Goal: Check status: Check status

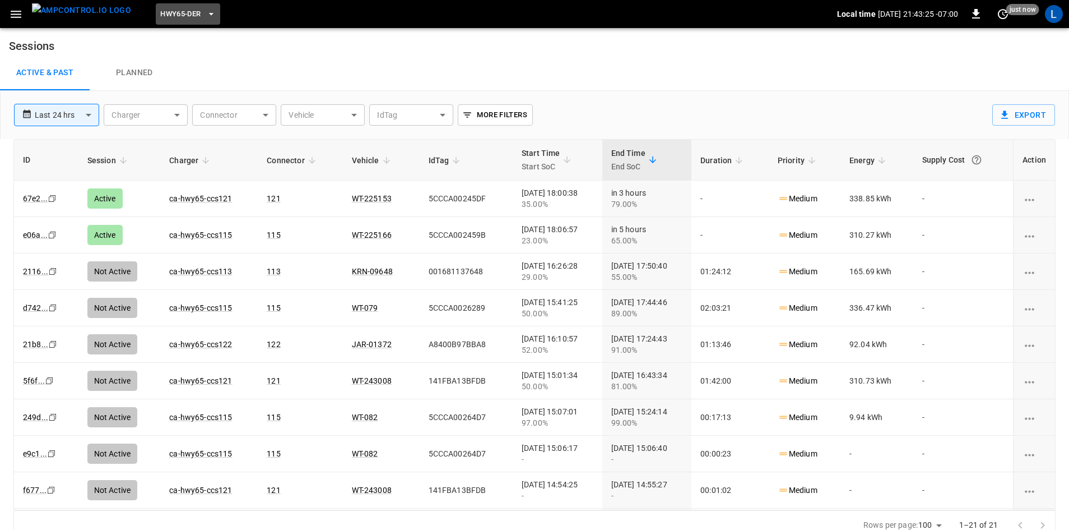
click at [166, 21] on button "HWY65-DER" at bounding box center [188, 14] width 64 height 22
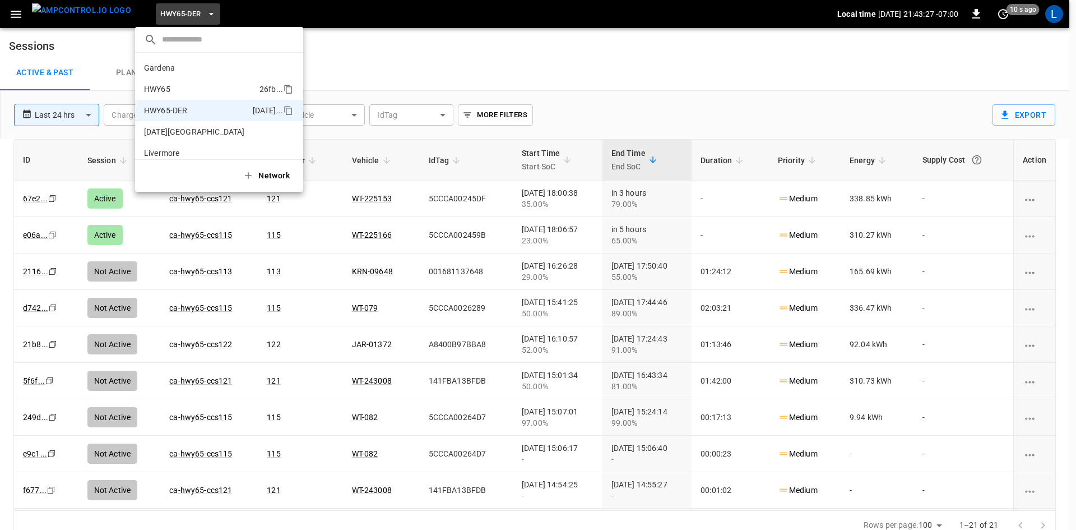
click at [154, 84] on p "HWY65" at bounding box center [199, 89] width 111 height 11
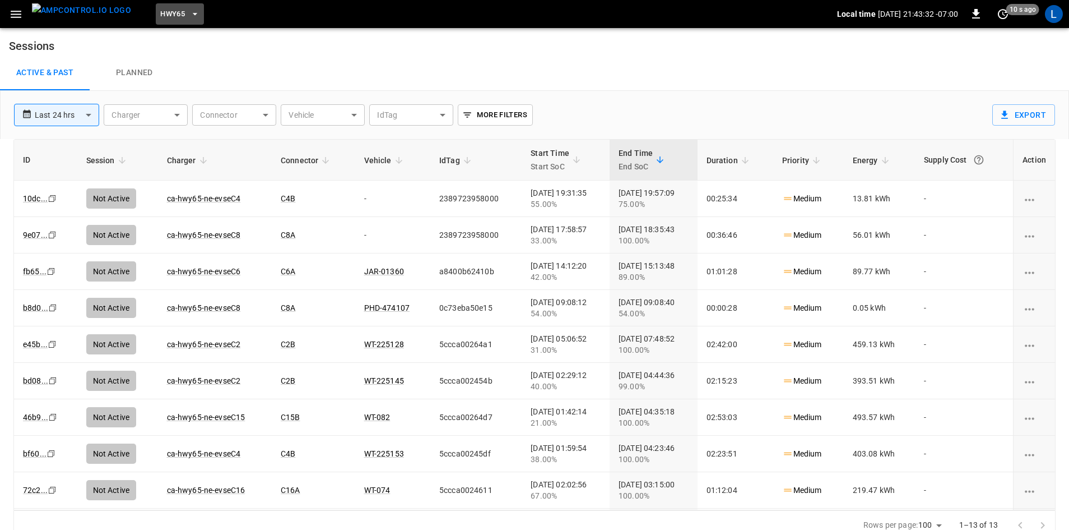
click at [165, 13] on button "HWY65" at bounding box center [180, 14] width 48 height 22
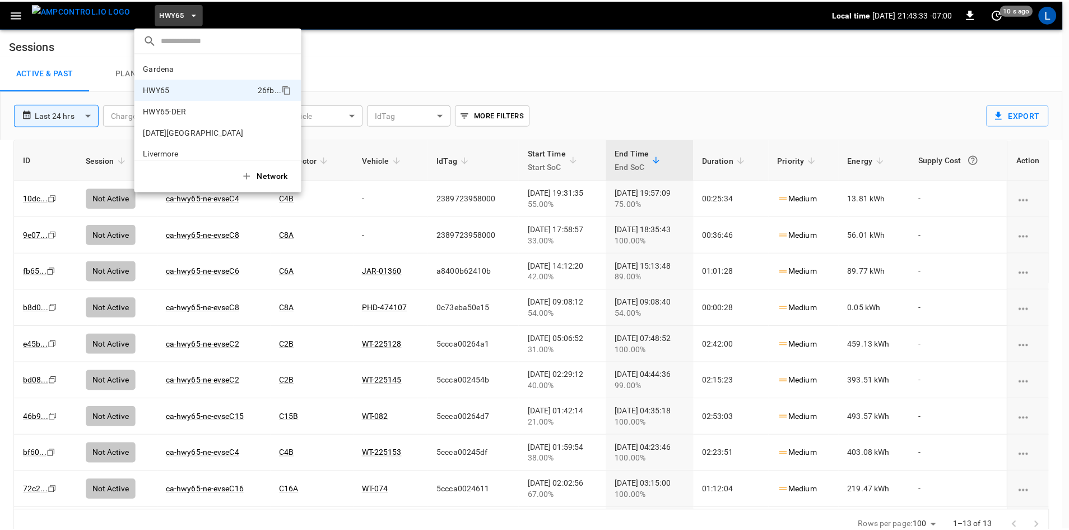
scroll to position [18, 0]
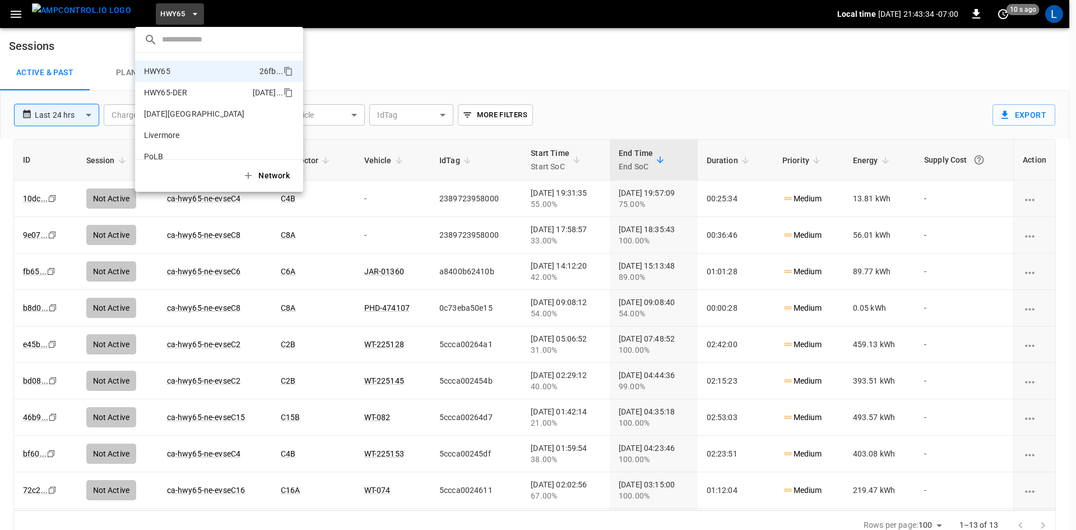
click at [194, 92] on p "HWY65-DER" at bounding box center [196, 92] width 104 height 11
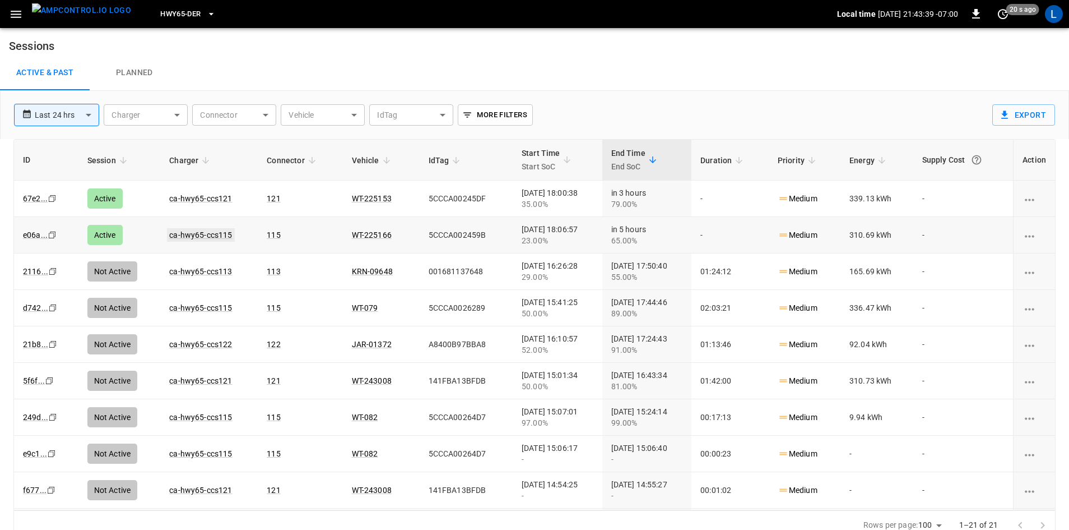
click at [197, 234] on link "ca-hwy65-ccs115" at bounding box center [200, 234] width 67 height 13
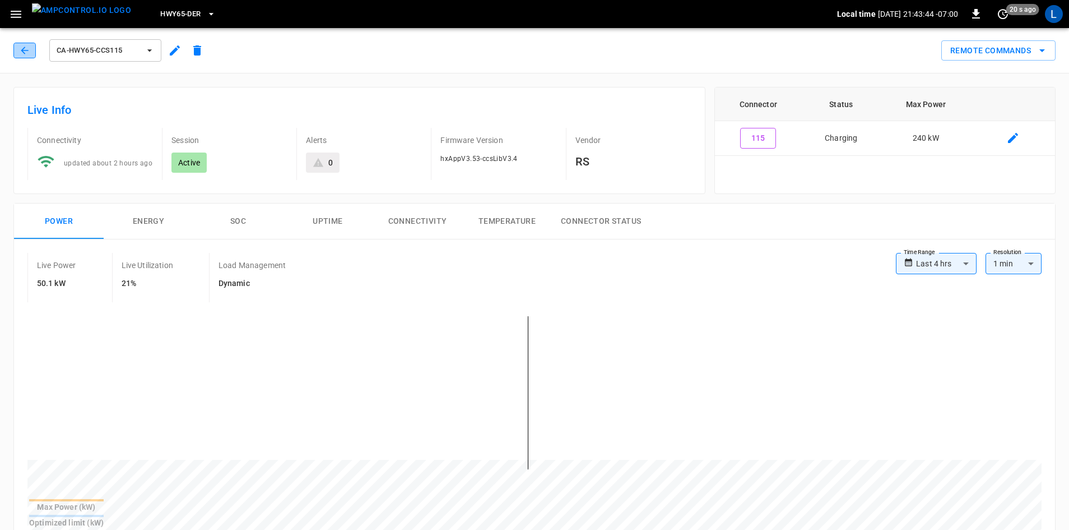
click at [30, 50] on button "button" at bounding box center [24, 51] width 22 height 16
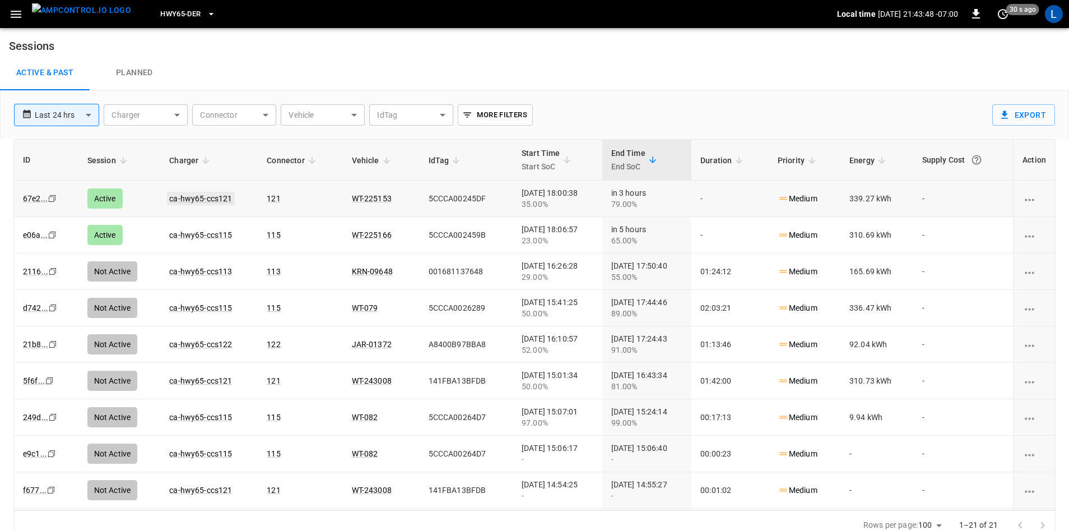
click at [200, 202] on link "ca-hwy65-ccs121" at bounding box center [200, 198] width 67 height 13
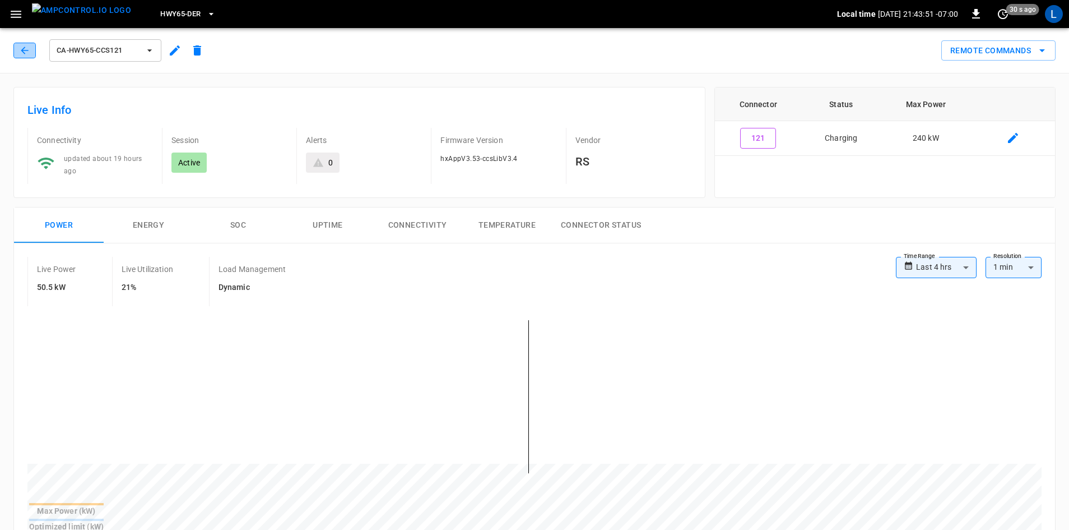
click at [29, 50] on icon "button" at bounding box center [24, 50] width 11 height 11
click at [235, 224] on button "SOC" at bounding box center [238, 225] width 90 height 36
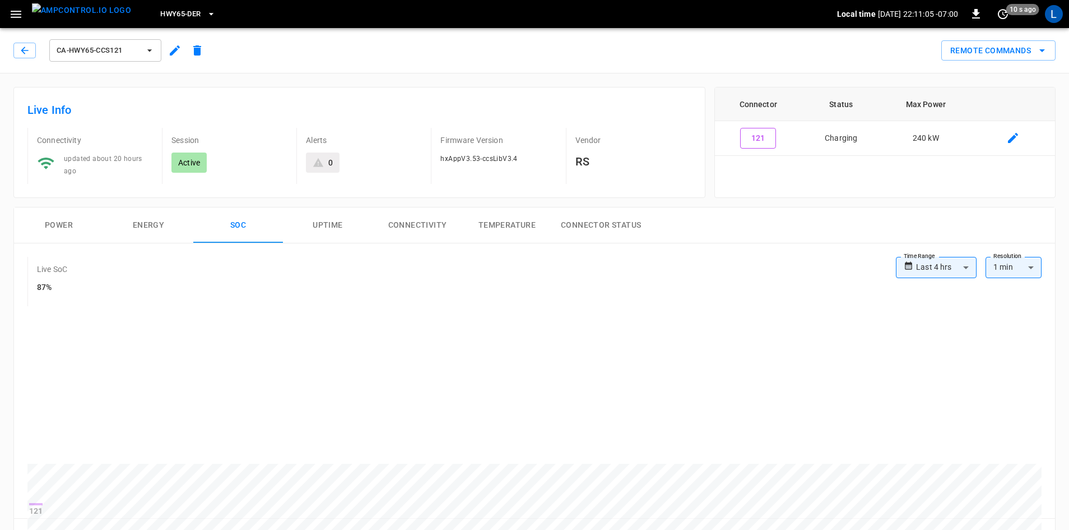
click at [67, 223] on button "Power" at bounding box center [59, 225] width 90 height 36
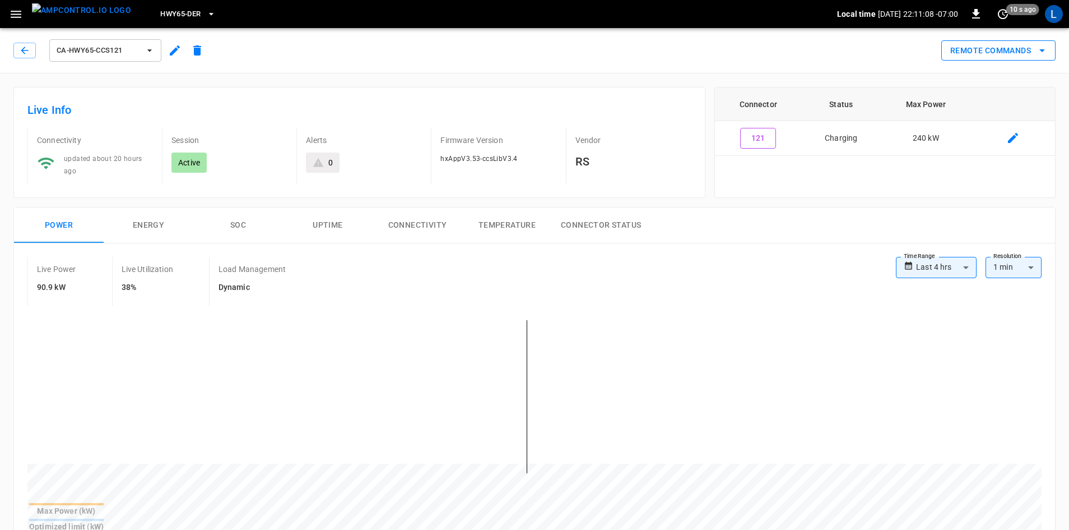
click at [1046, 47] on icon "remote commands options" at bounding box center [1042, 50] width 13 height 13
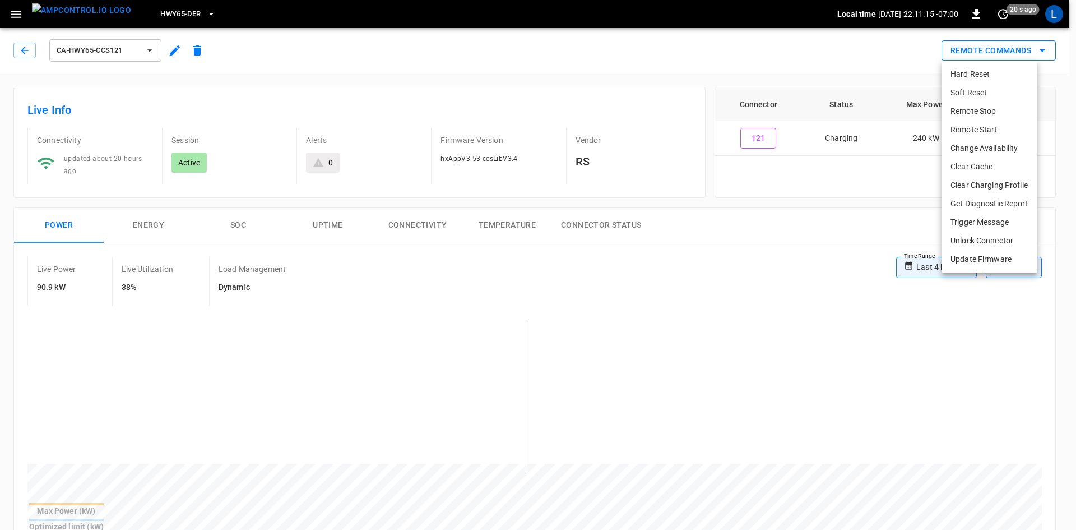
click at [1046, 47] on div at bounding box center [538, 265] width 1076 height 530
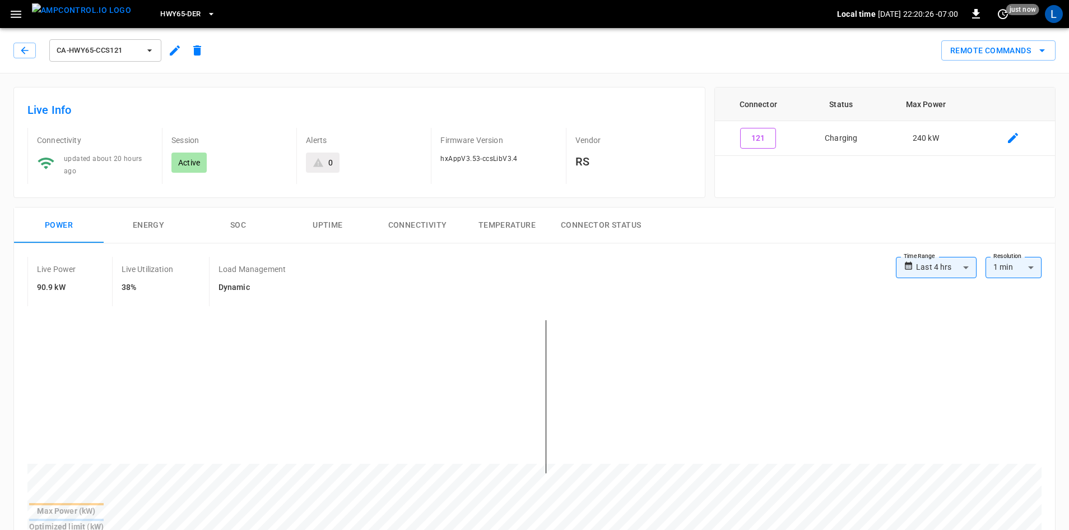
click at [236, 224] on button "SOC" at bounding box center [238, 225] width 90 height 36
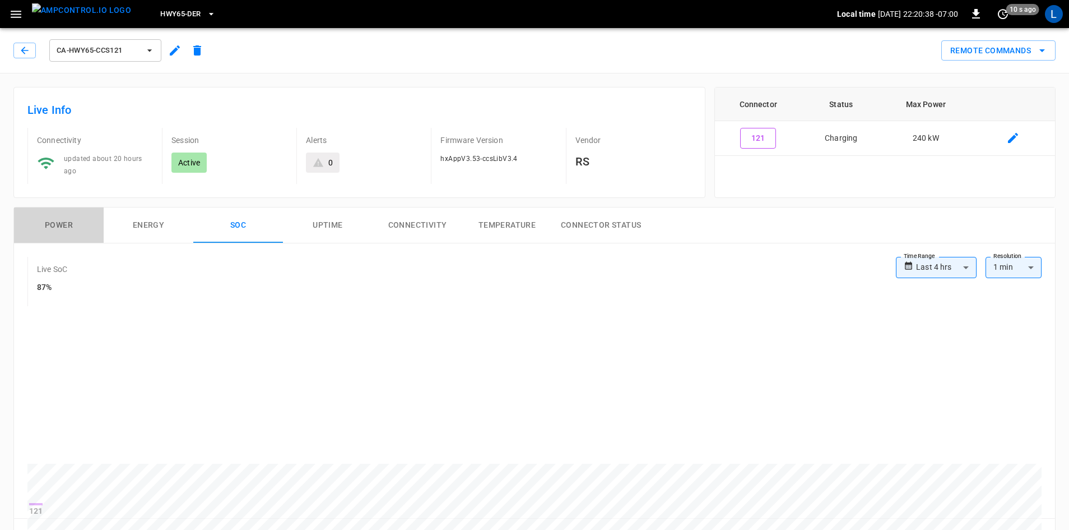
click at [70, 224] on button "Power" at bounding box center [59, 225] width 90 height 36
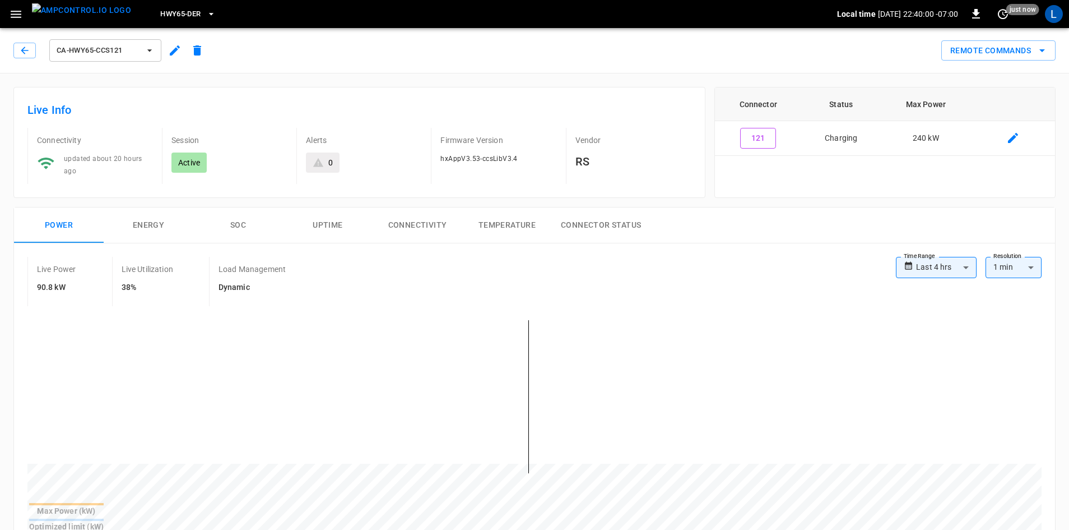
click at [246, 227] on button "SOC" at bounding box center [238, 225] width 90 height 36
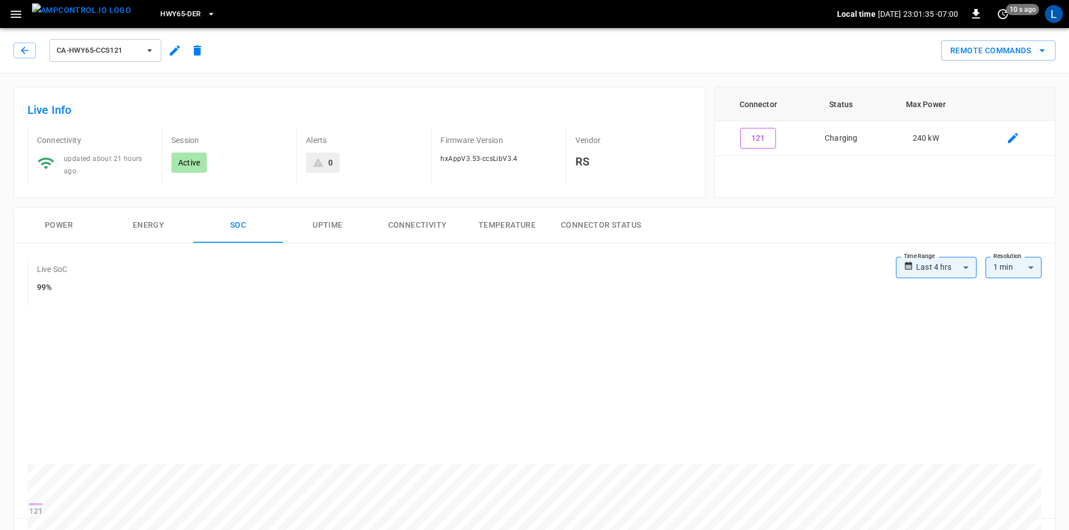
click at [64, 223] on button "Power" at bounding box center [59, 225] width 90 height 36
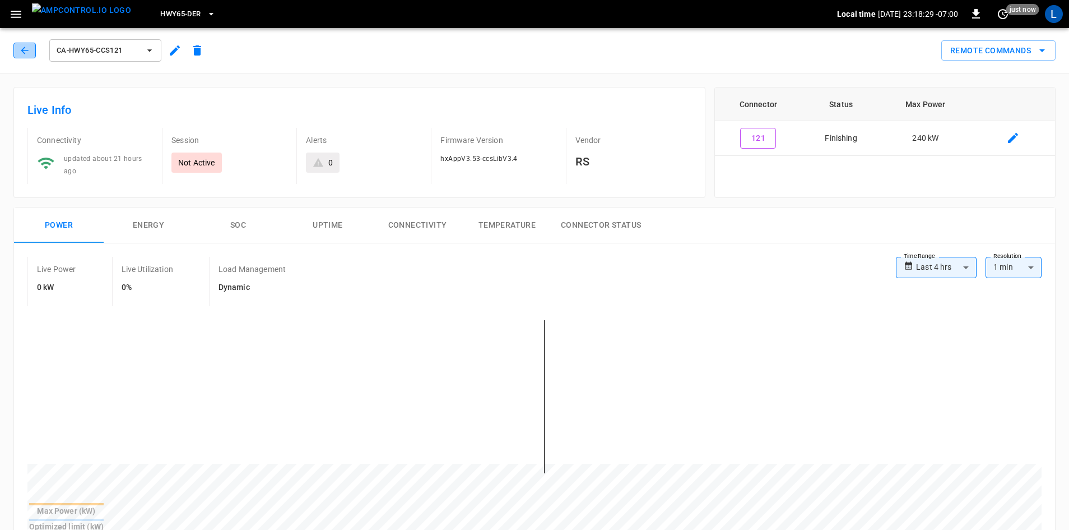
click at [22, 47] on icon "button" at bounding box center [24, 50] width 11 height 11
